Goal: Task Accomplishment & Management: Use online tool/utility

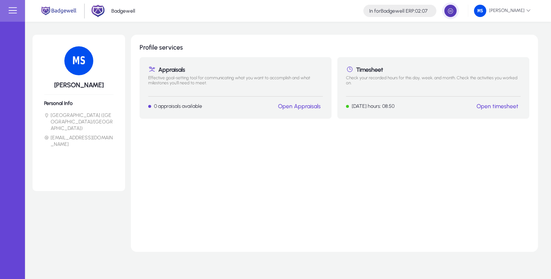
click at [453, 13] on span "button" at bounding box center [451, 11] width 14 height 14
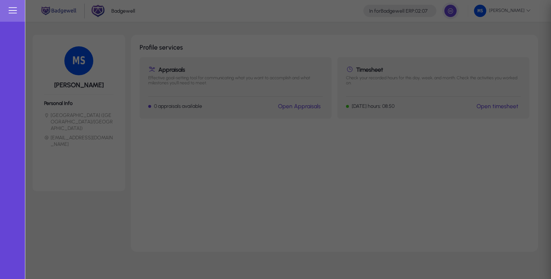
type input "*****"
type input "**********"
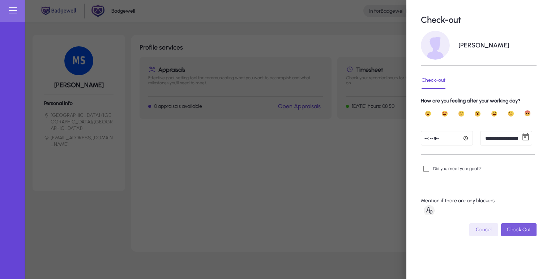
click at [508, 230] on span "Check Out" at bounding box center [519, 230] width 24 height 6
